Goal: Task Accomplishment & Management: Manage account settings

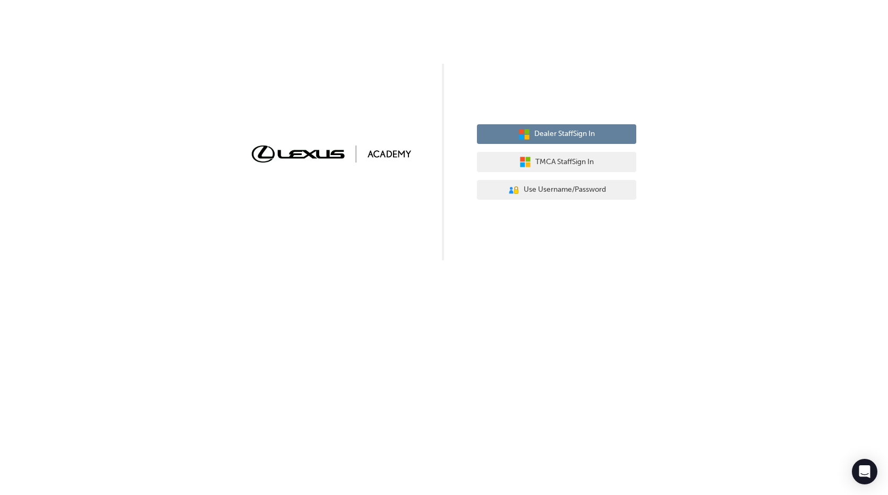
click at [592, 134] on span "Dealer Staff Sign In" at bounding box center [564, 134] width 61 height 12
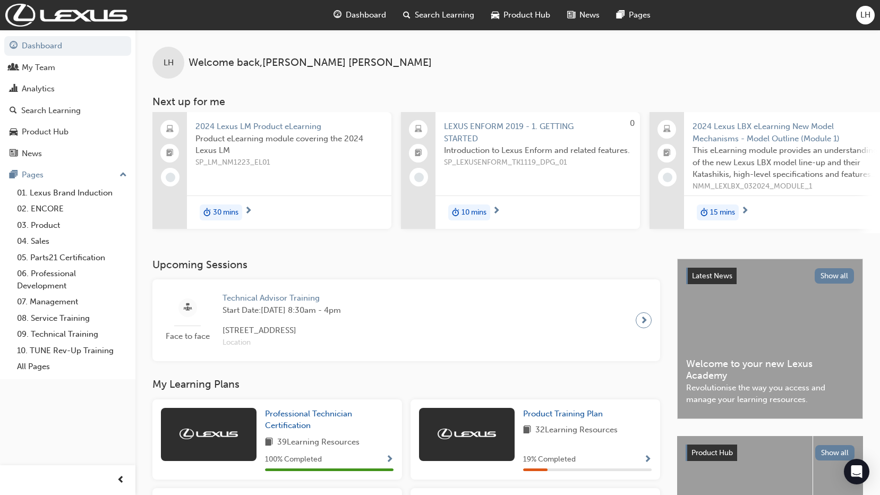
click at [869, 11] on span "LH" at bounding box center [865, 15] width 10 height 12
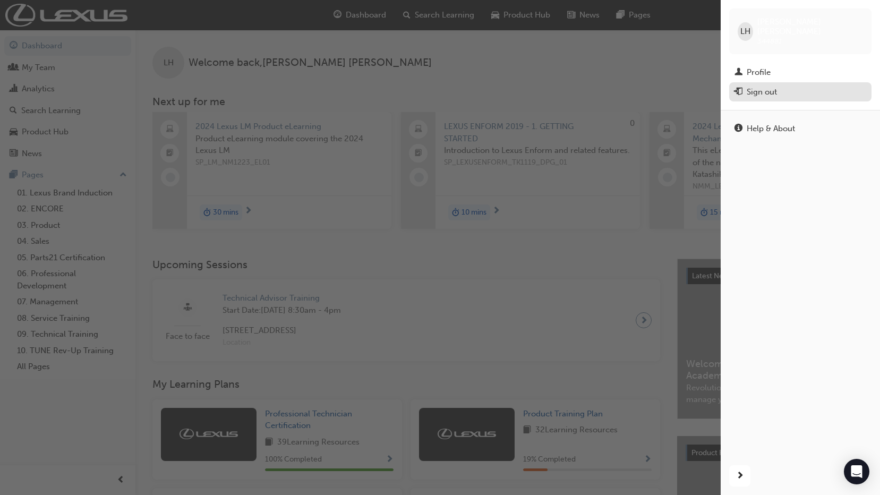
click at [769, 86] on div "Sign out" at bounding box center [762, 92] width 30 height 12
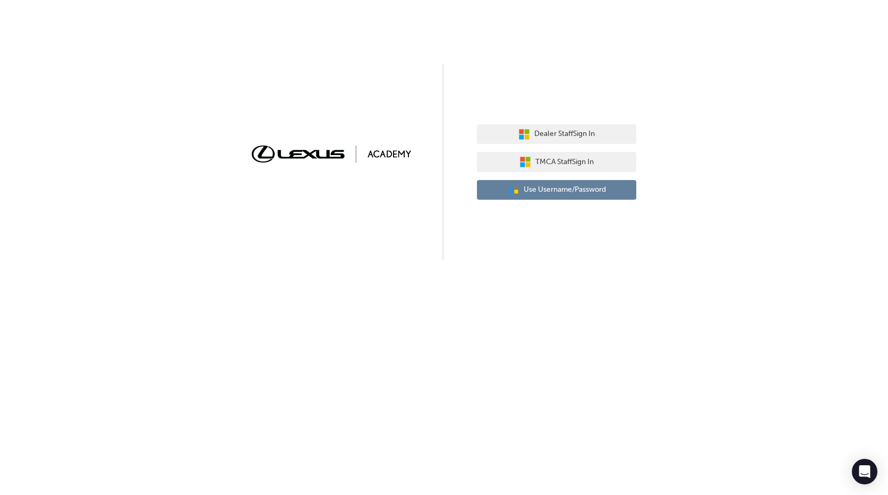
click at [599, 191] on span "Use Username/Password" at bounding box center [565, 190] width 82 height 12
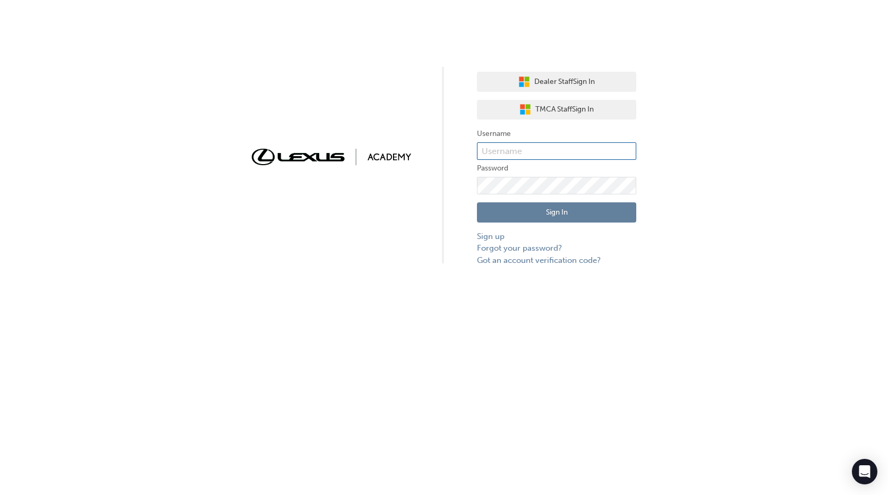
click at [560, 149] on input "text" at bounding box center [556, 151] width 159 height 18
click at [522, 150] on input "text" at bounding box center [556, 151] width 159 height 18
type input "[PERSON_NAME].[PERSON_NAME]"
click button "Sign In" at bounding box center [556, 212] width 159 height 20
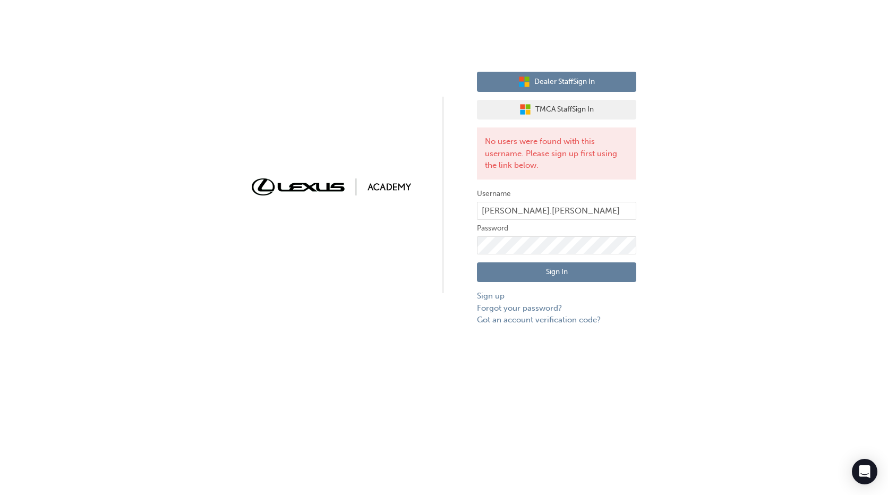
click at [605, 80] on button "Dealer Staff Sign In" at bounding box center [556, 82] width 159 height 20
